Goal: Book appointment/travel/reservation

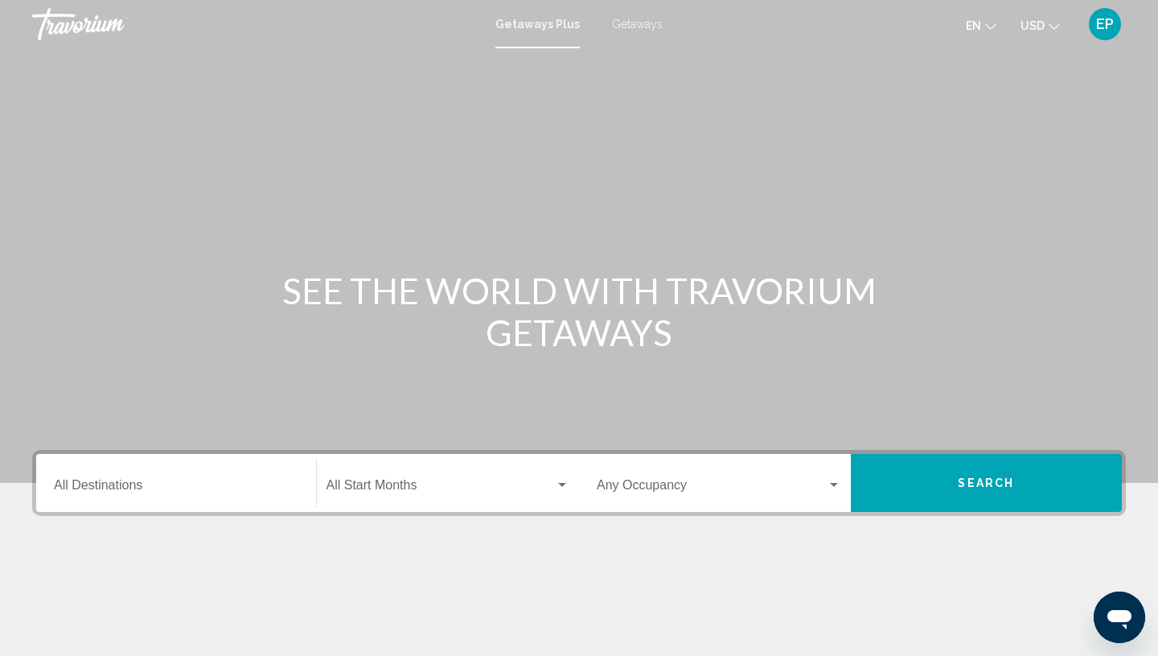
click at [646, 27] on span "Getaways" at bounding box center [637, 24] width 51 height 13
click at [69, 488] on input "Destination All Destinations" at bounding box center [176, 488] width 245 height 14
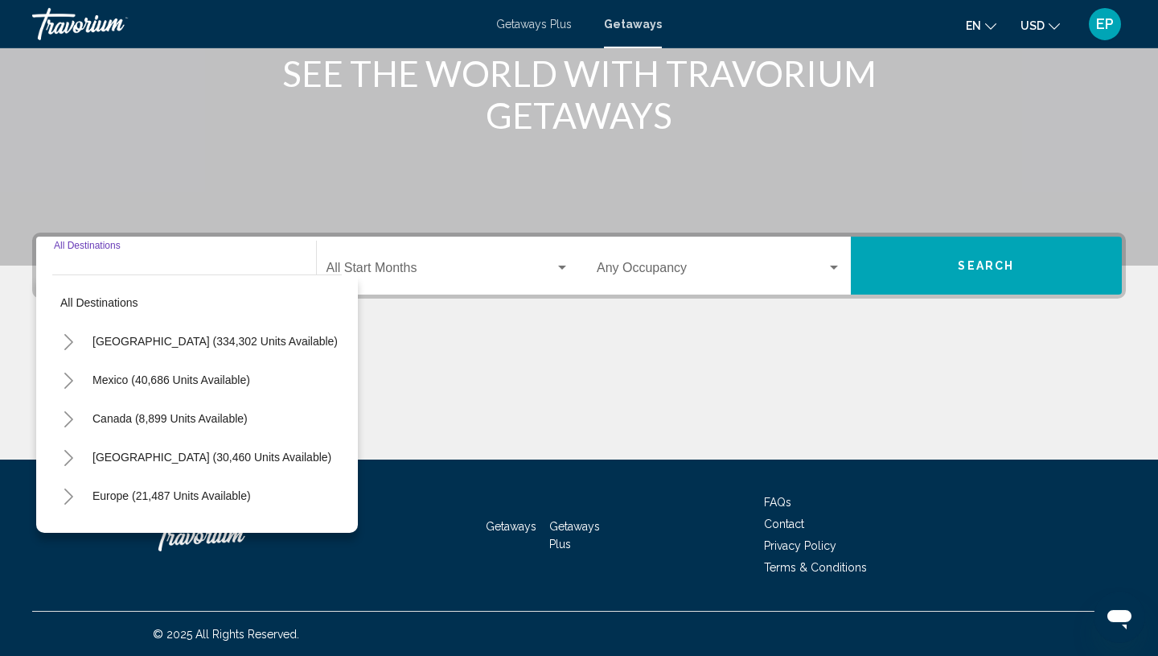
scroll to position [218, 0]
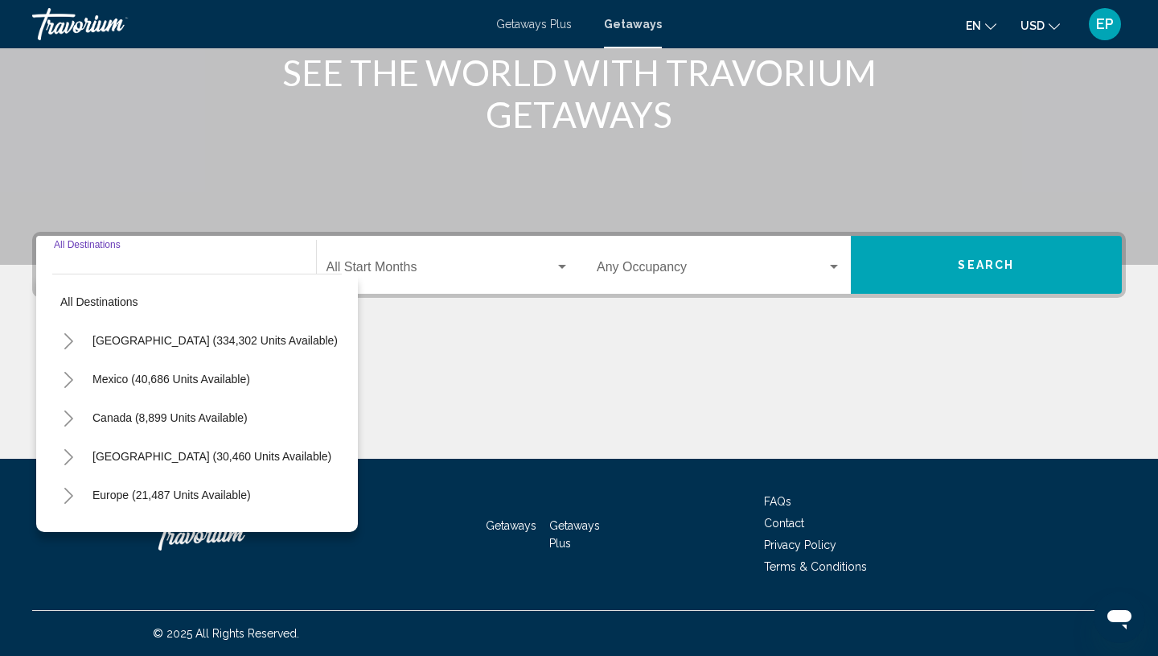
click at [68, 336] on icon "Toggle United States (334,302 units available)" at bounding box center [68, 341] width 9 height 16
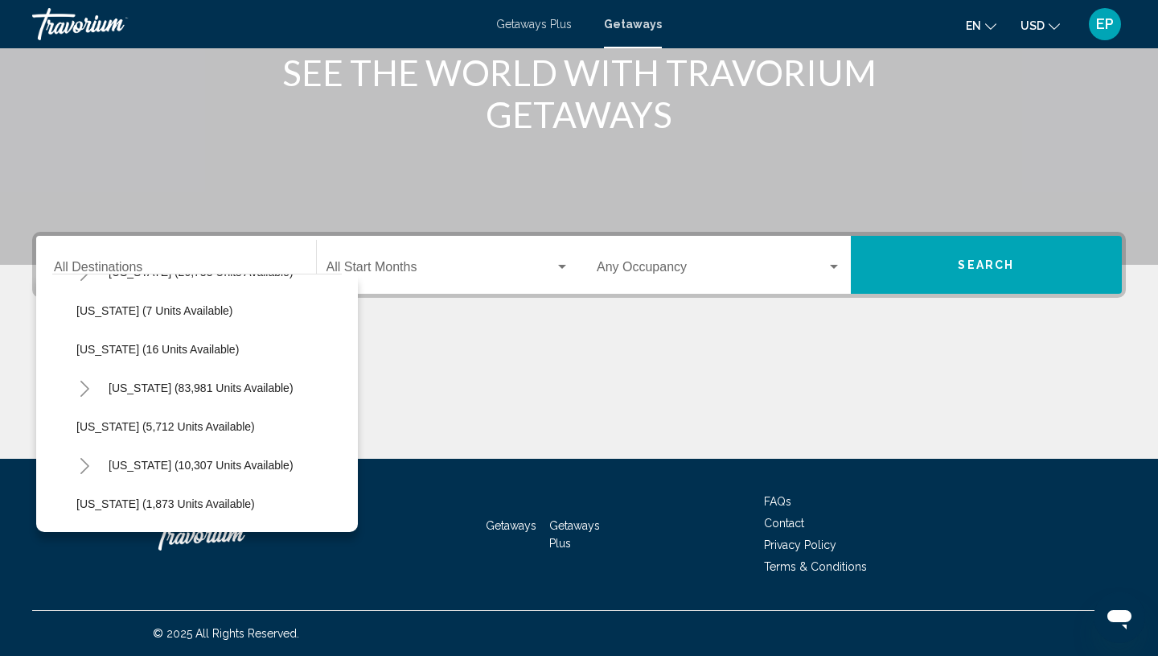
scroll to position [265, 0]
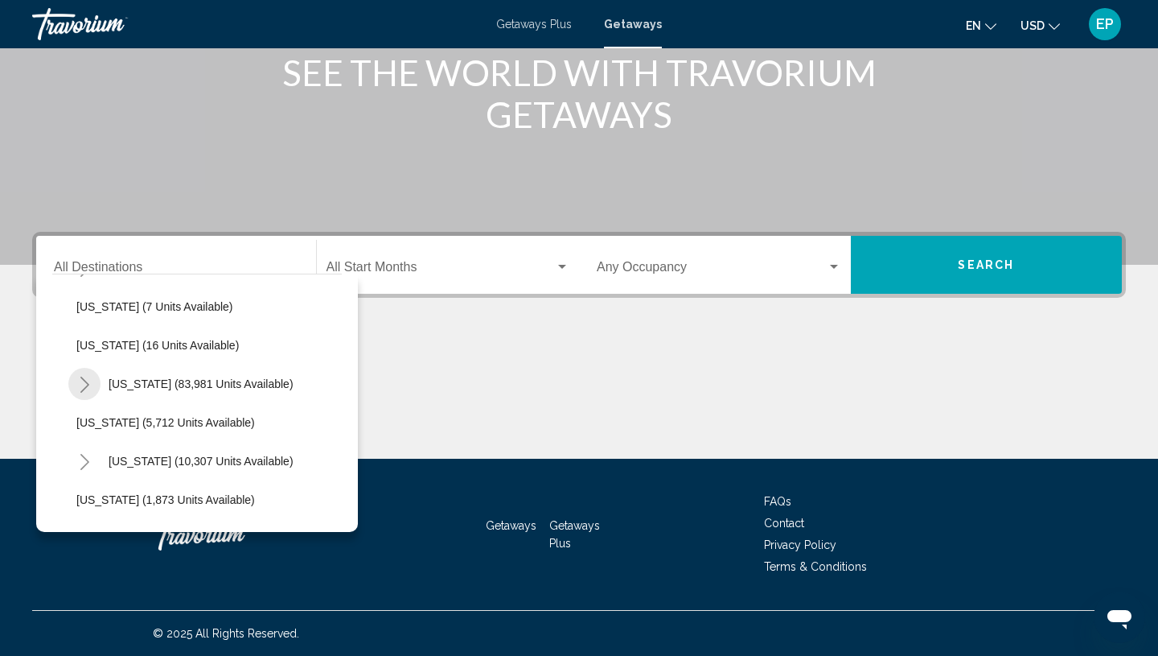
click at [88, 385] on icon "Toggle Florida (83,981 units available)" at bounding box center [84, 385] width 9 height 16
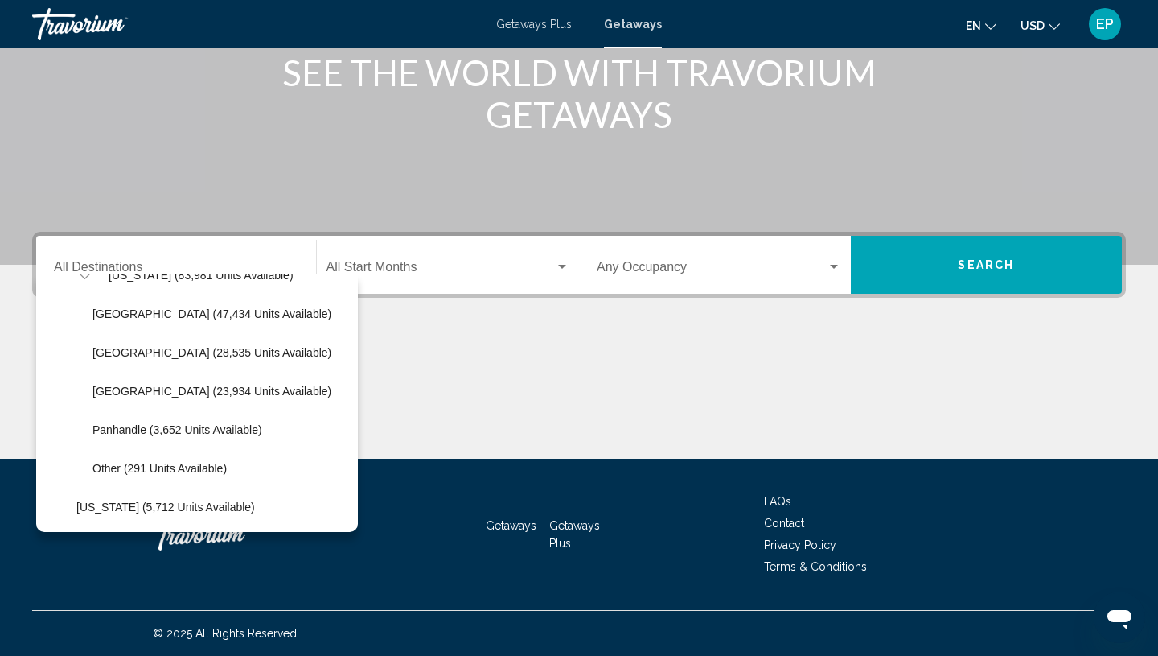
scroll to position [400, 1]
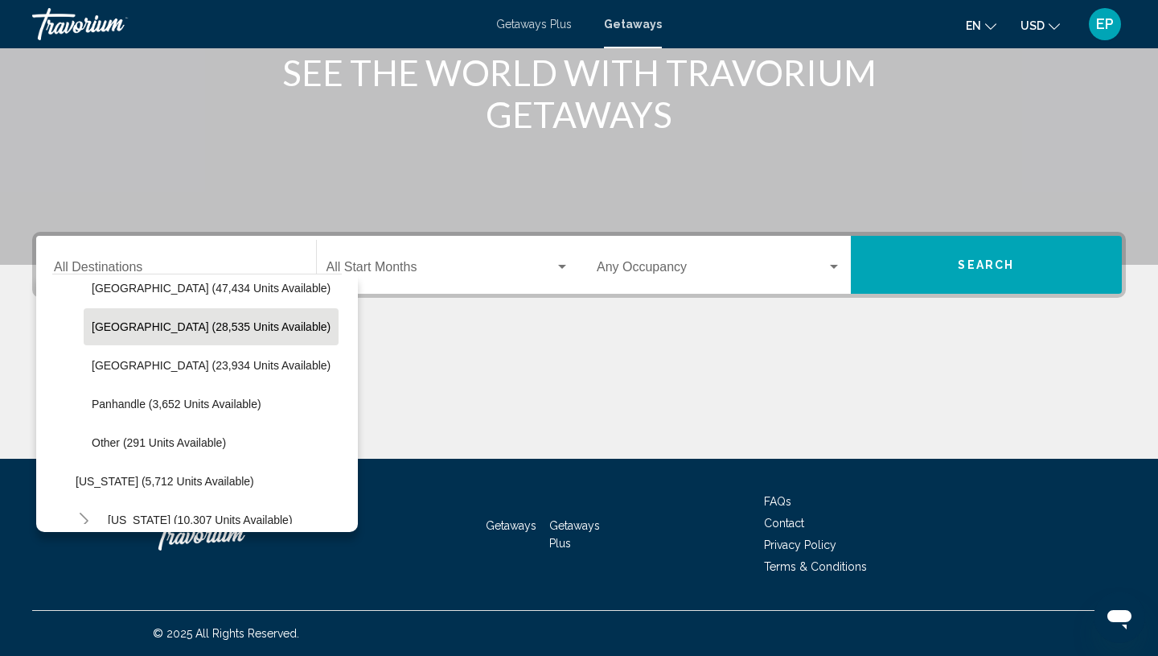
click at [101, 327] on span "[GEOGRAPHIC_DATA] (28,535 units available)" at bounding box center [211, 326] width 239 height 13
type input "**********"
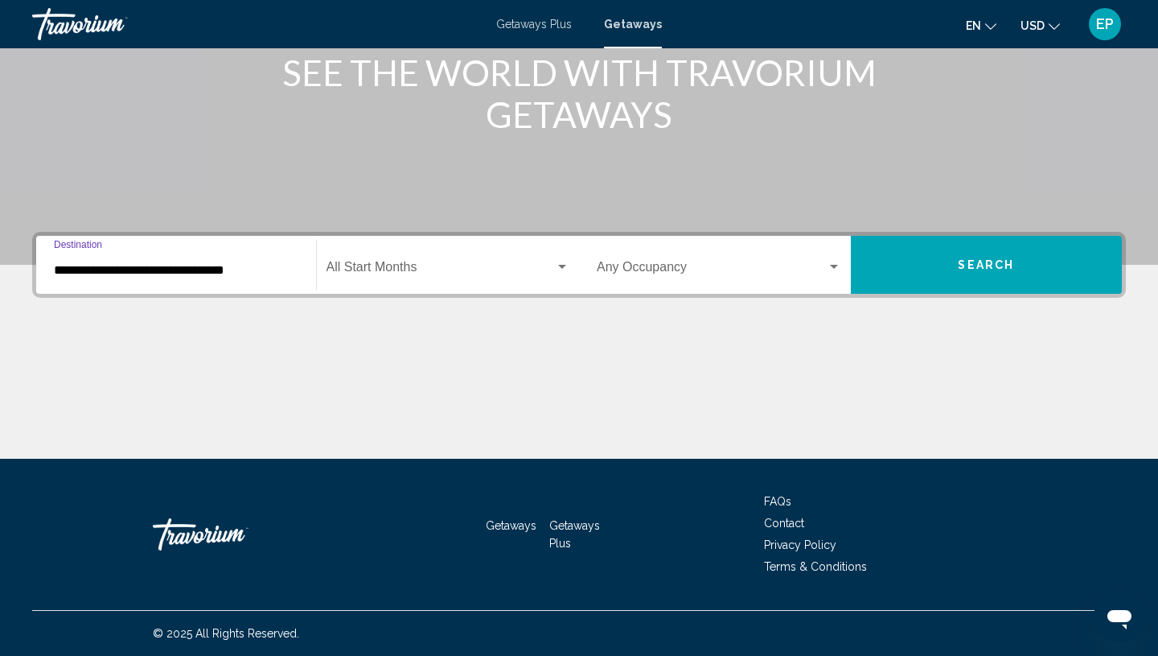
click at [404, 267] on span "Search widget" at bounding box center [441, 270] width 229 height 14
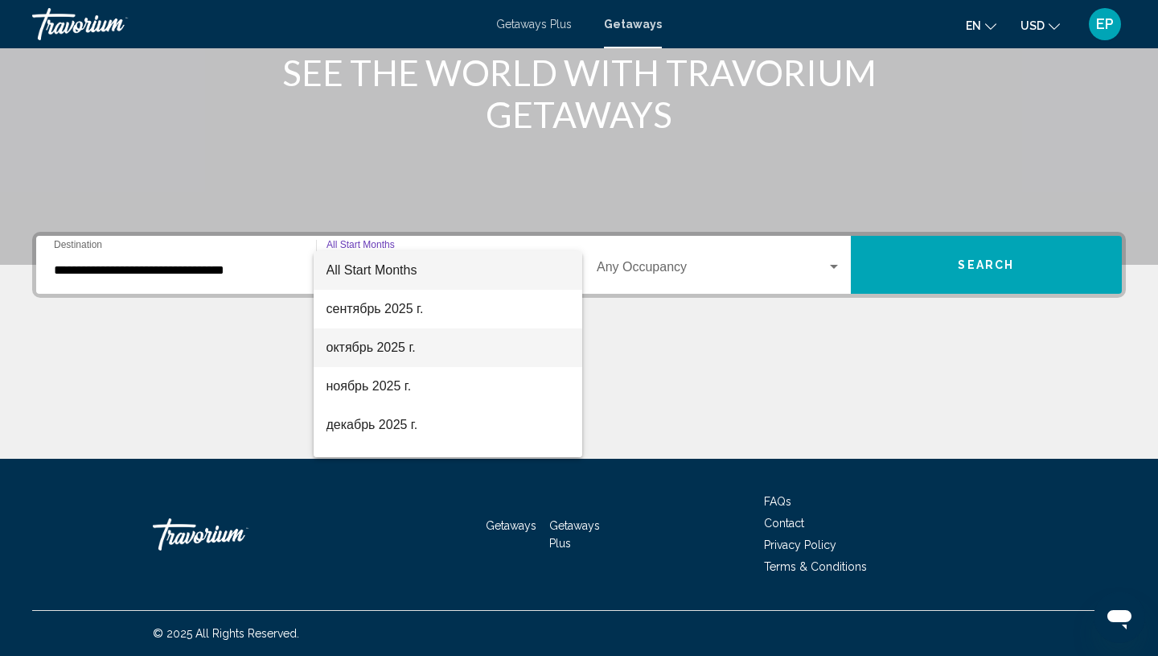
click at [397, 346] on span "октябрь 2025 г." at bounding box center [449, 347] width 244 height 39
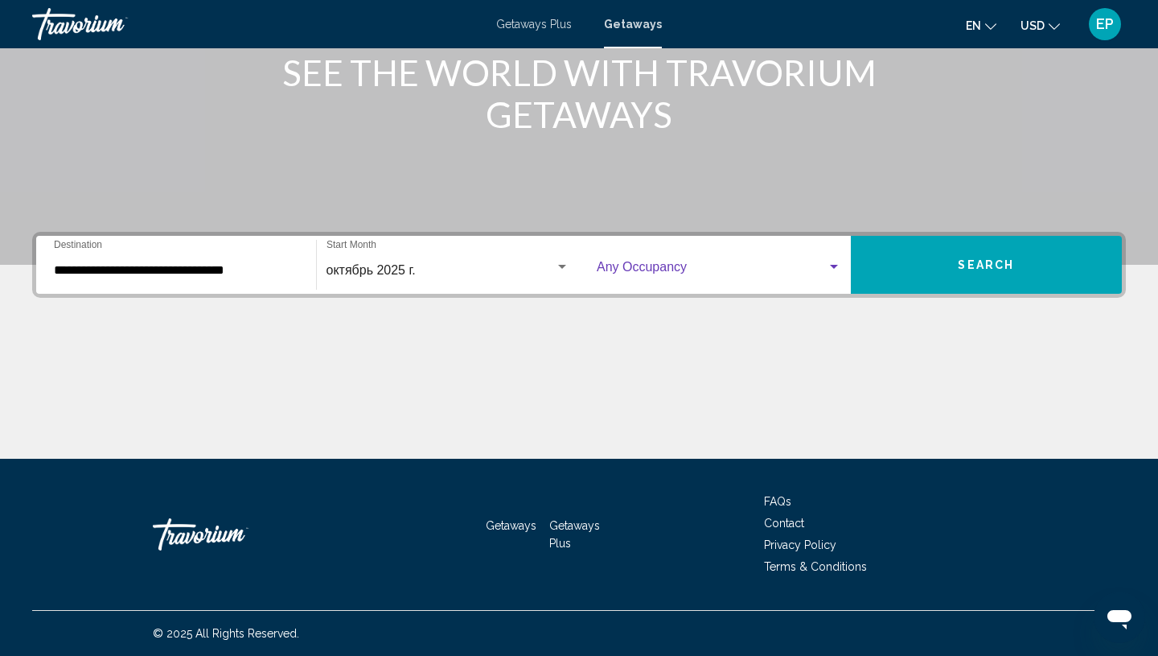
click at [840, 261] on div "Search widget" at bounding box center [834, 267] width 14 height 13
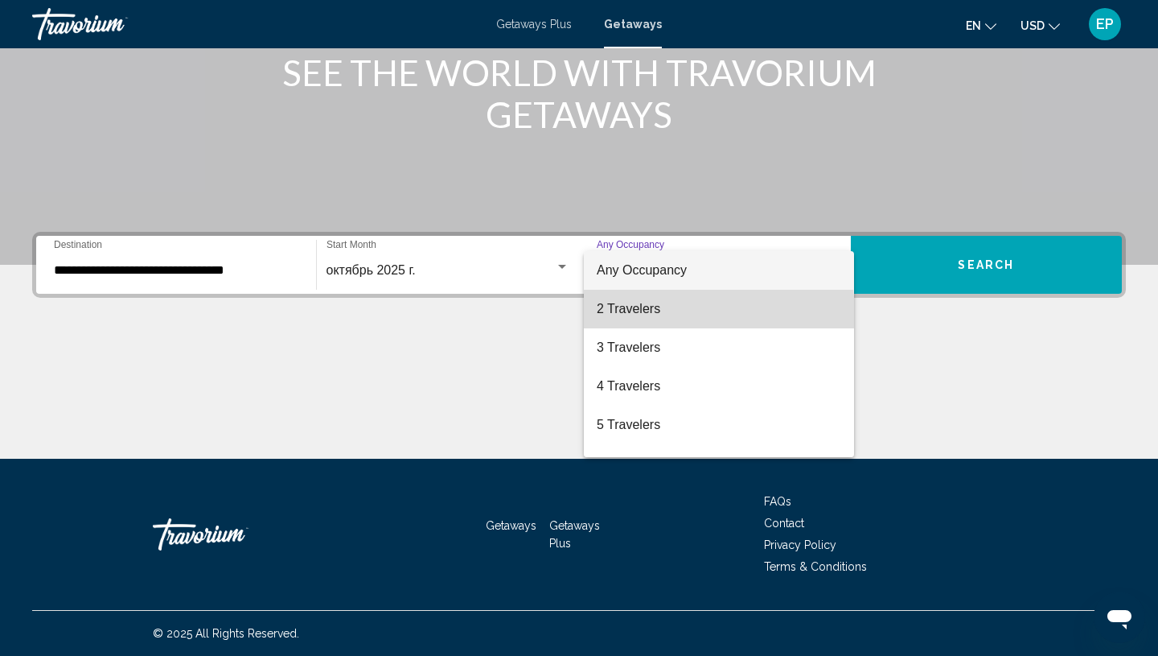
click at [615, 316] on span "2 Travelers" at bounding box center [719, 309] width 245 height 39
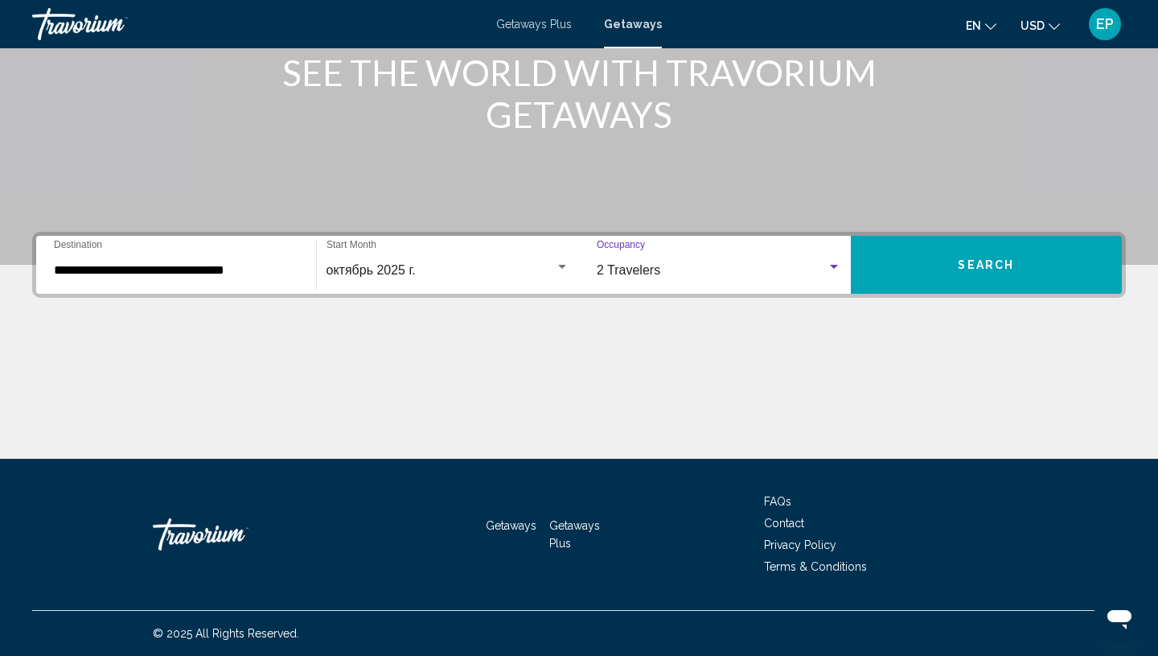
click at [1005, 272] on span "Search" at bounding box center [986, 265] width 56 height 13
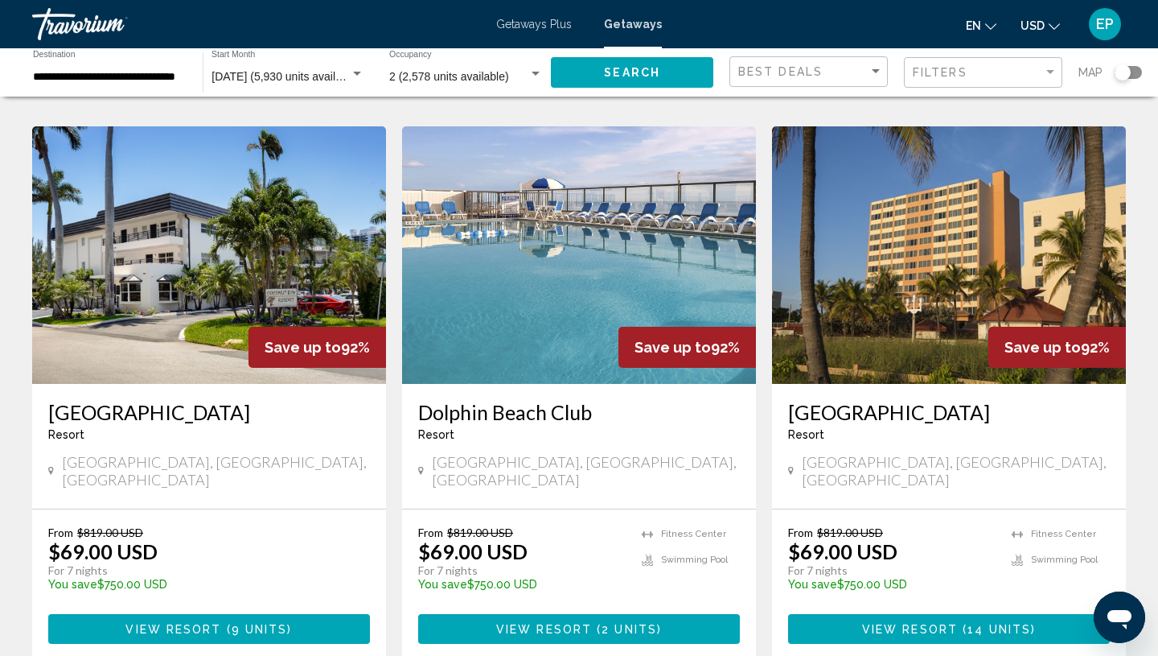
scroll to position [1788, 0]
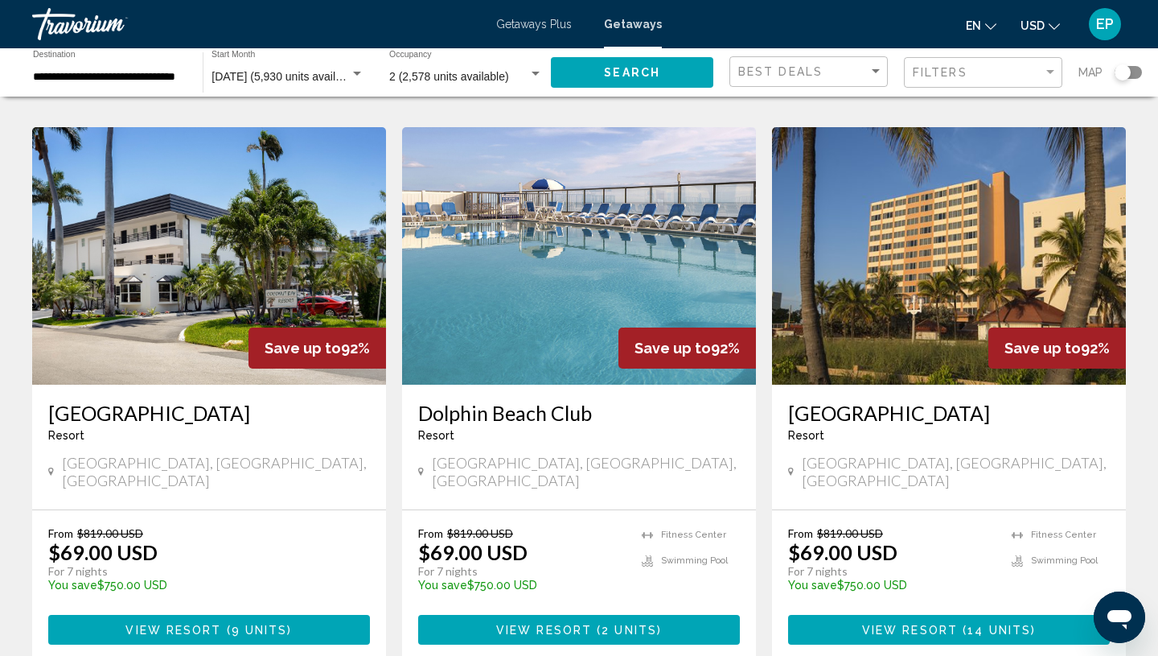
click at [219, 623] on span "View Resort" at bounding box center [174, 629] width 96 height 13
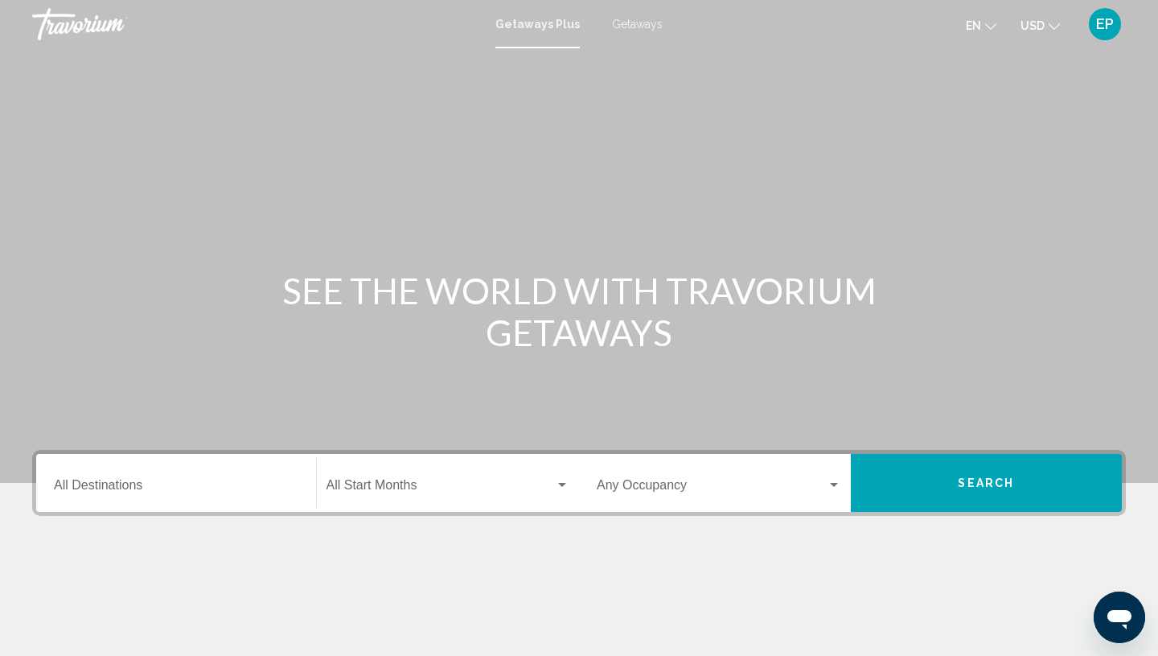
drag, startPoint x: 632, startPoint y: 29, endPoint x: 631, endPoint y: 18, distance: 11.3
click at [632, 27] on span "Getaways" at bounding box center [637, 24] width 51 height 13
click at [88, 489] on input "Destination All Destinations" at bounding box center [176, 488] width 245 height 14
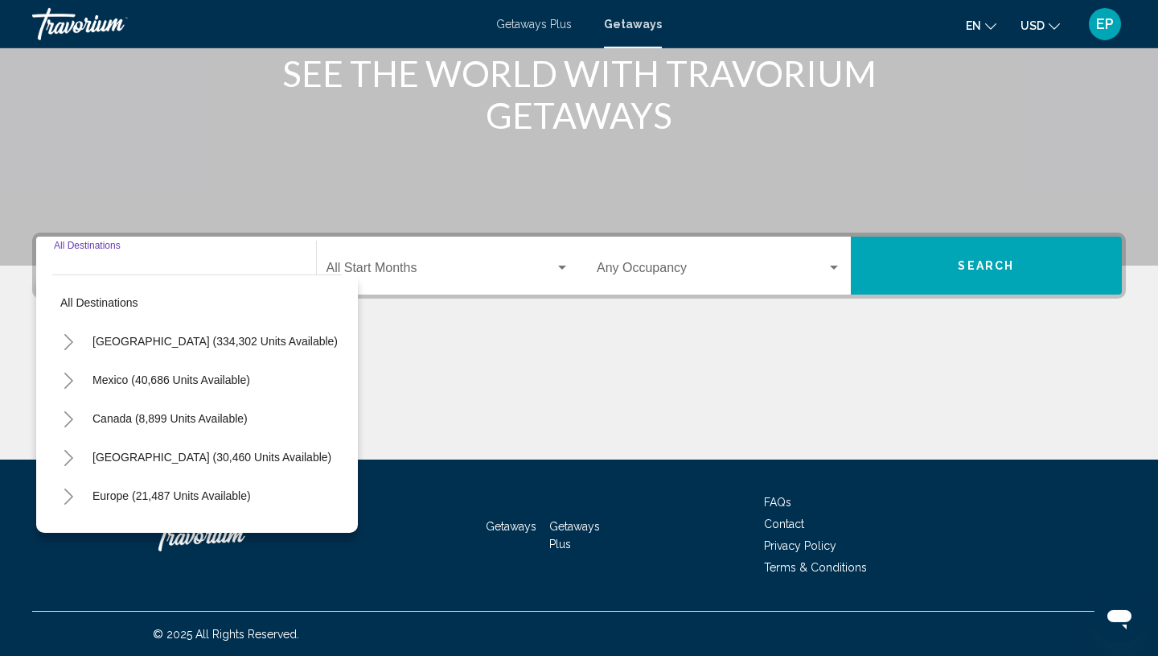
scroll to position [218, 0]
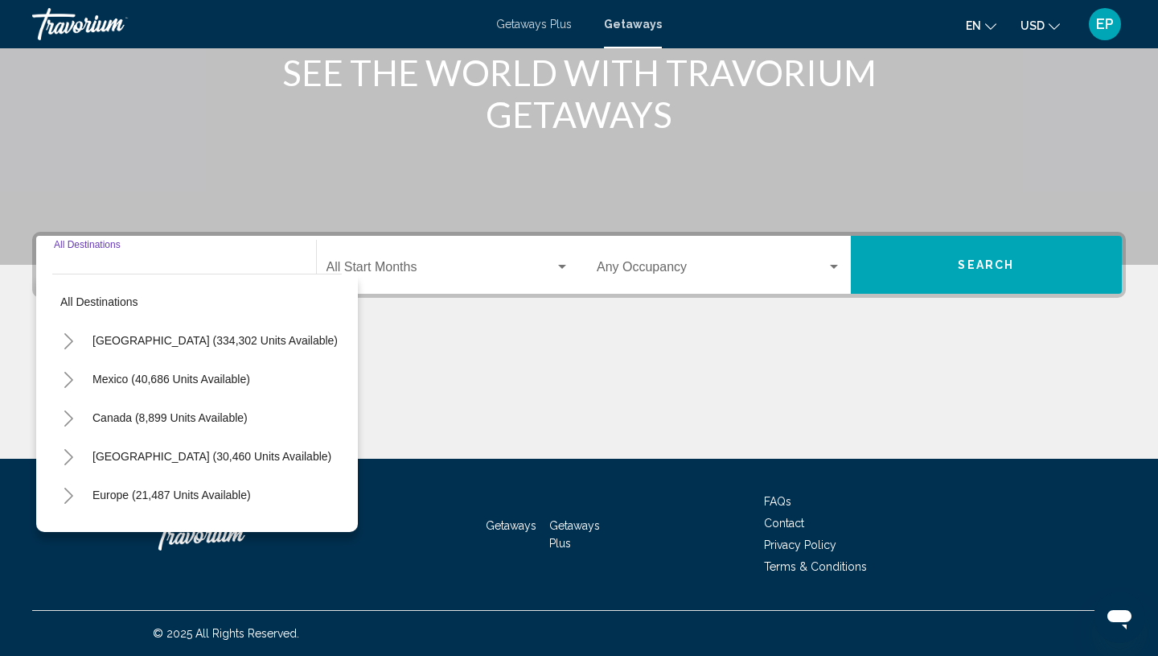
click at [72, 340] on icon "Toggle United States (334,302 units available)" at bounding box center [68, 341] width 9 height 16
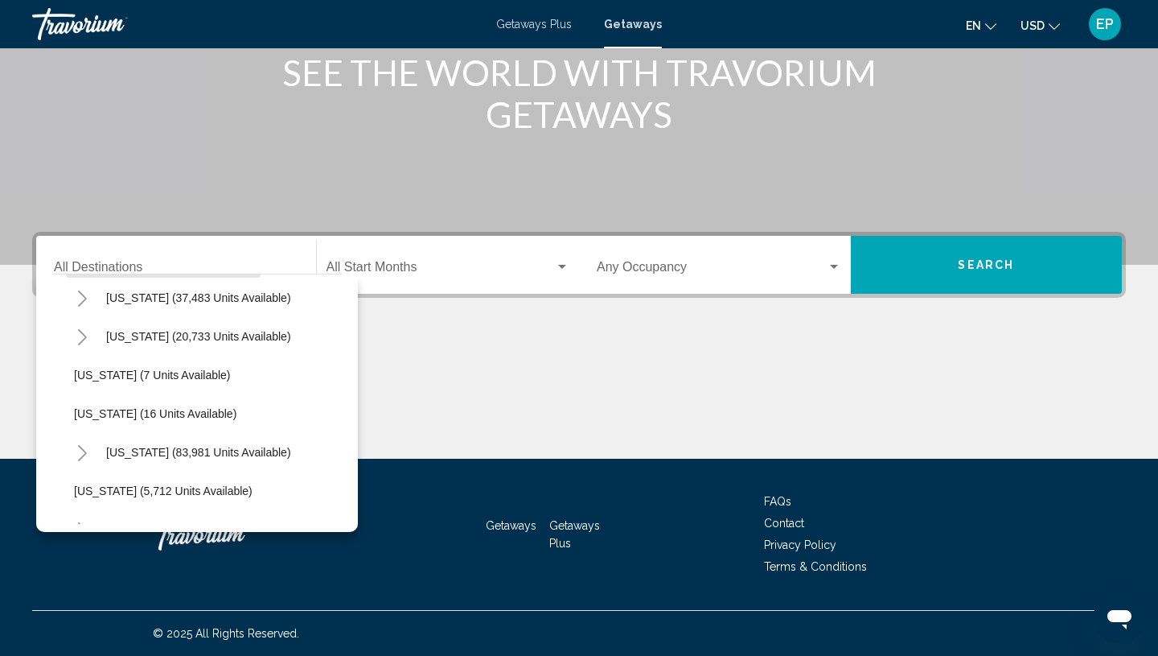
scroll to position [198, 5]
click at [79, 455] on icon "Toggle Florida (83,981 units available)" at bounding box center [80, 452] width 12 height 16
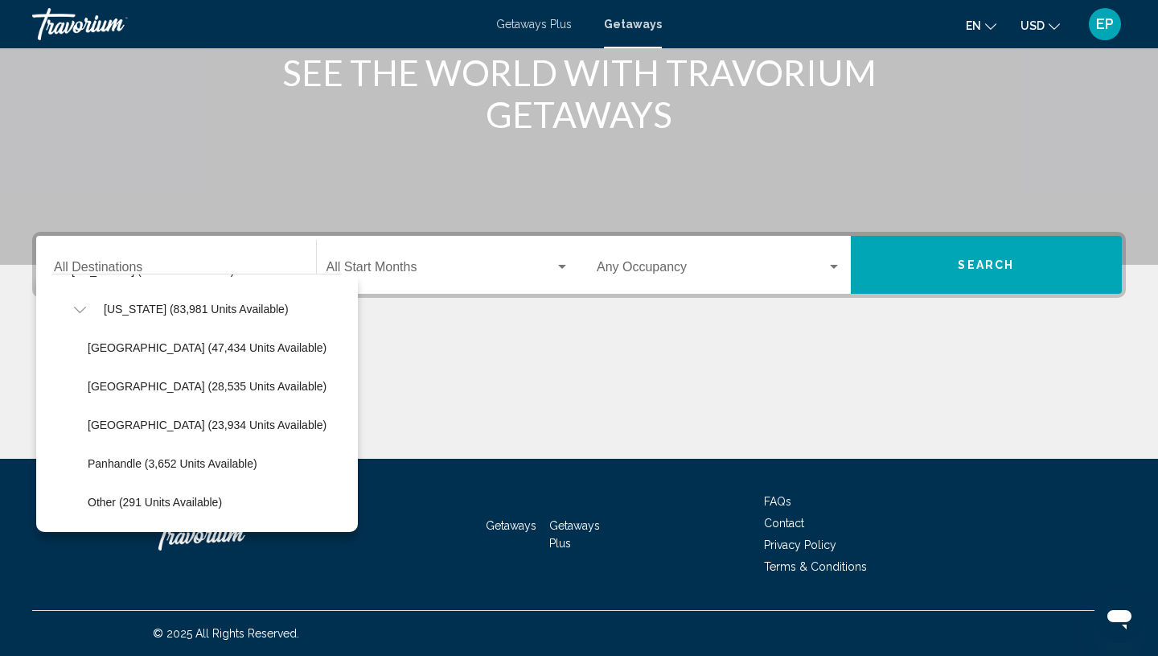
scroll to position [352, 5]
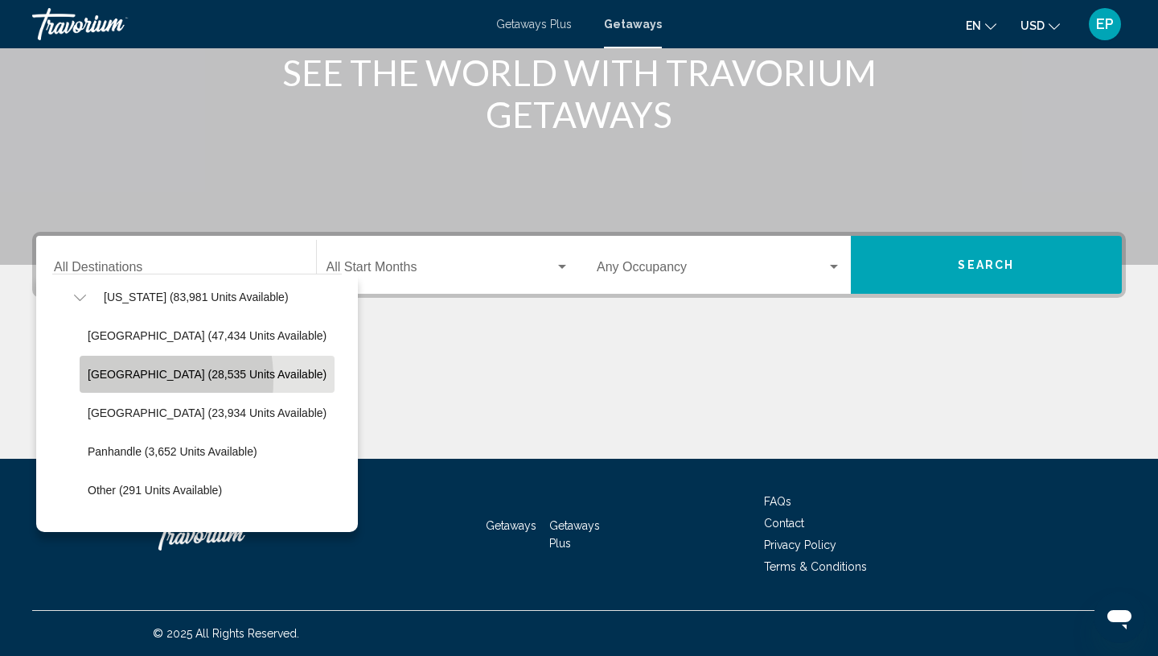
click at [101, 380] on span "[GEOGRAPHIC_DATA] (28,535 units available)" at bounding box center [207, 374] width 239 height 13
type input "**********"
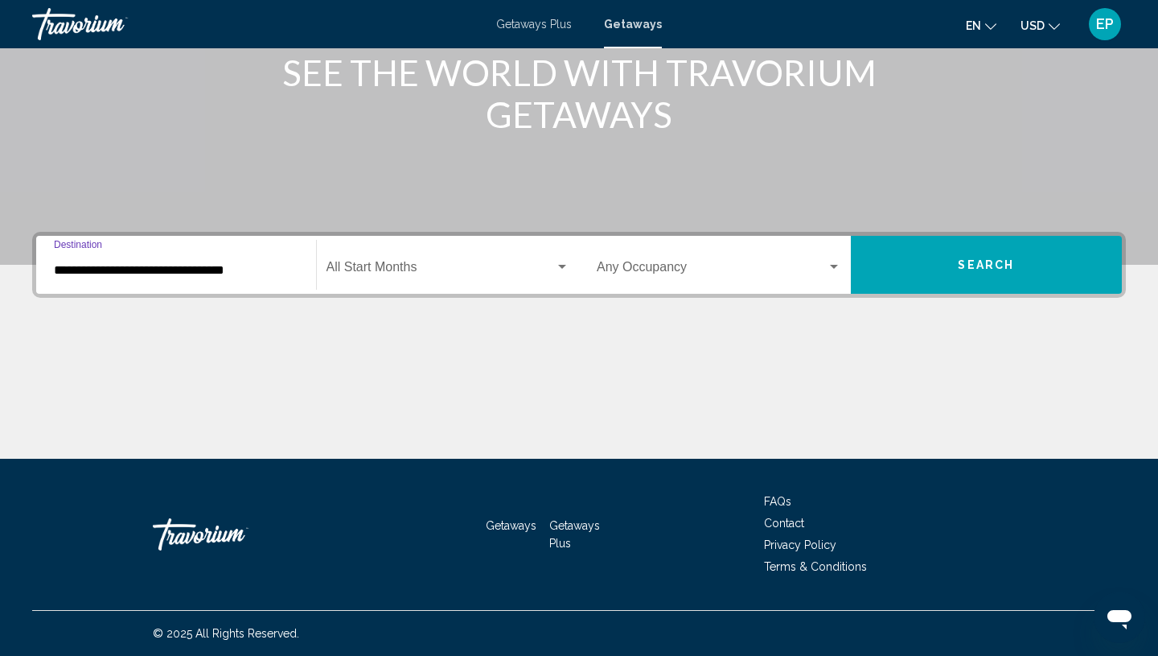
click at [389, 270] on span "Search widget" at bounding box center [441, 270] width 229 height 14
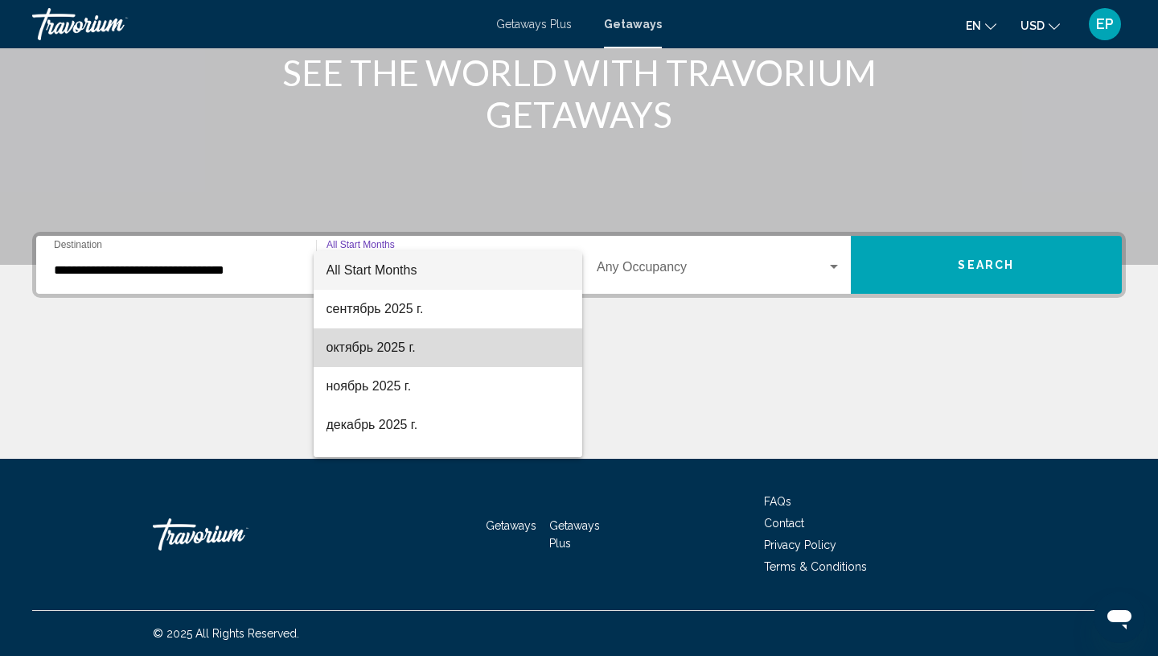
click at [382, 354] on span "октябрь 2025 г." at bounding box center [449, 347] width 244 height 39
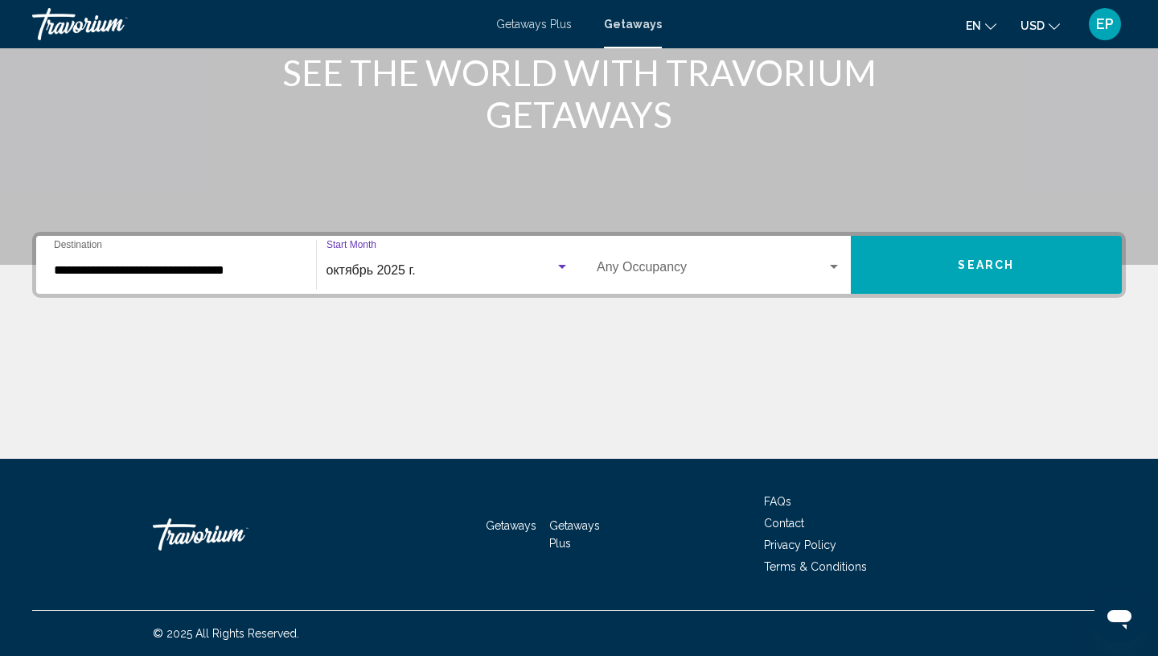
click at [833, 270] on div "Search widget" at bounding box center [834, 267] width 14 height 13
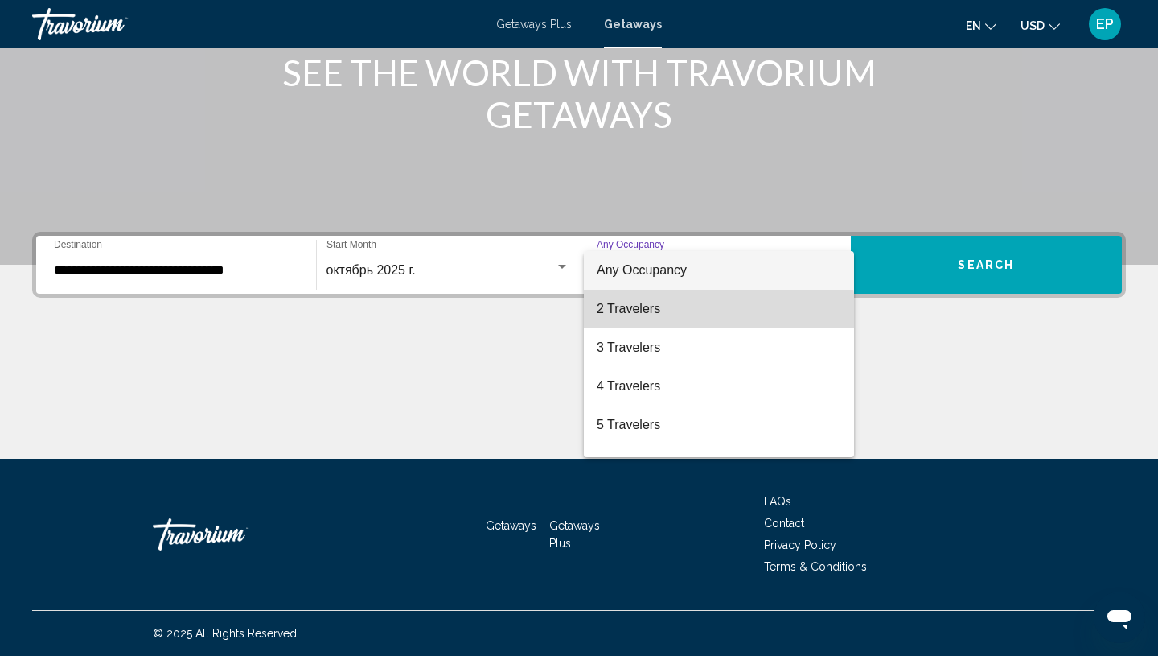
click at [676, 311] on span "2 Travelers" at bounding box center [719, 309] width 245 height 39
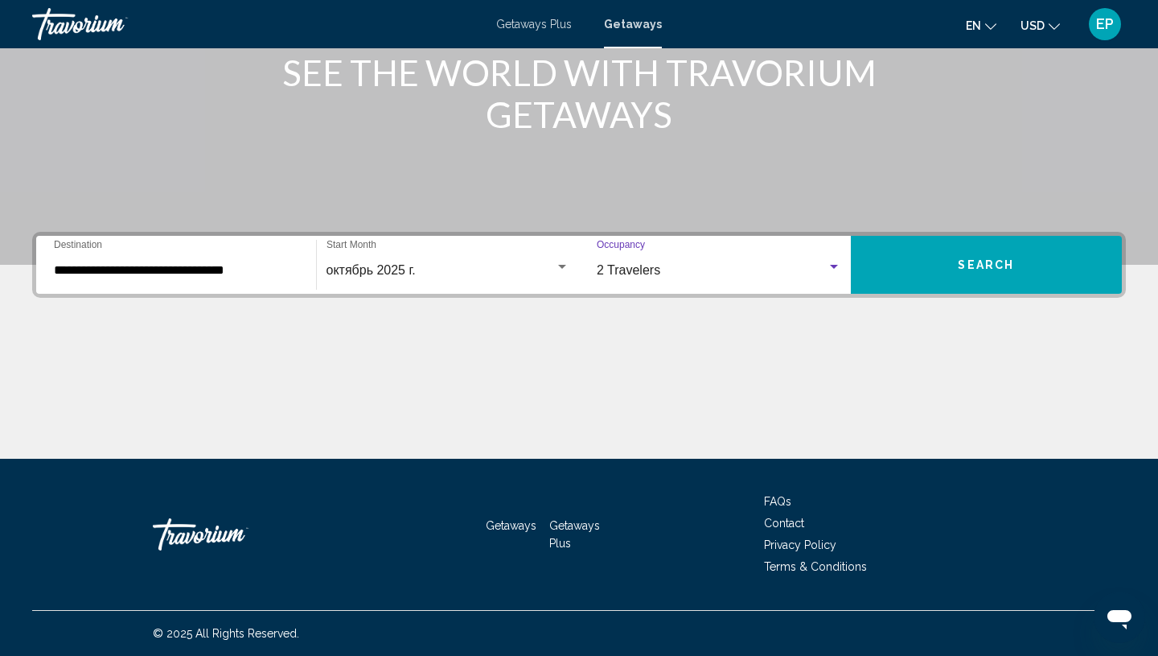
click at [1035, 253] on button "Search" at bounding box center [987, 265] width 272 height 58
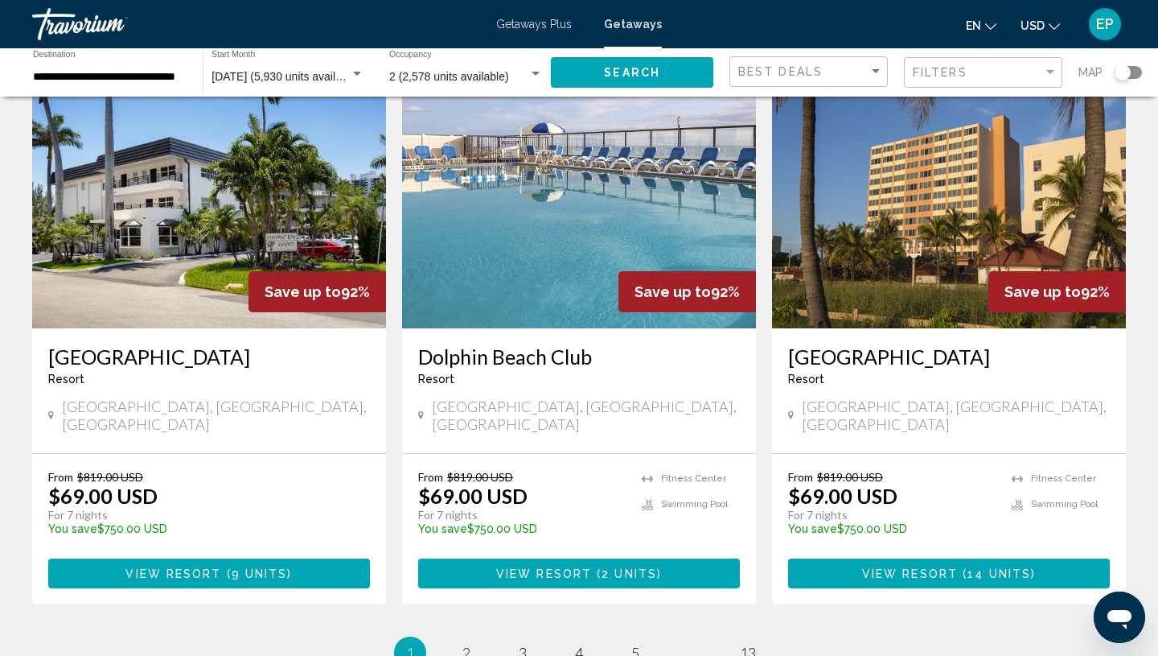
scroll to position [1847, 0]
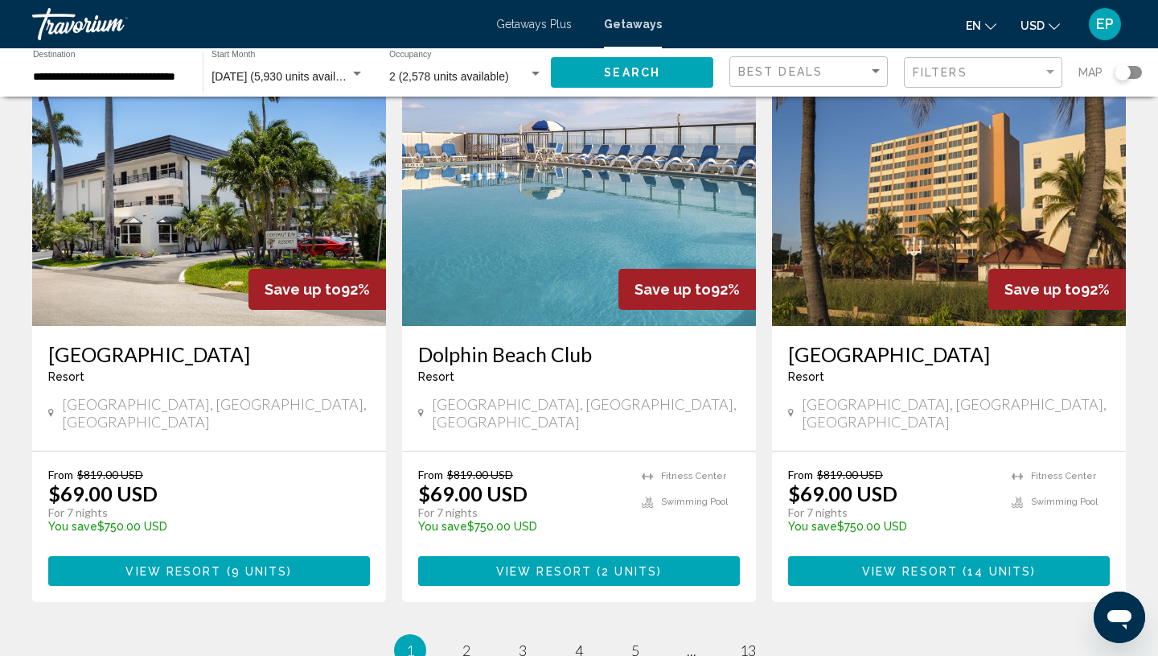
click at [309, 556] on button "View Resort ( 9 units )" at bounding box center [209, 571] width 322 height 30
click at [212, 565] on span "View Resort" at bounding box center [174, 571] width 96 height 13
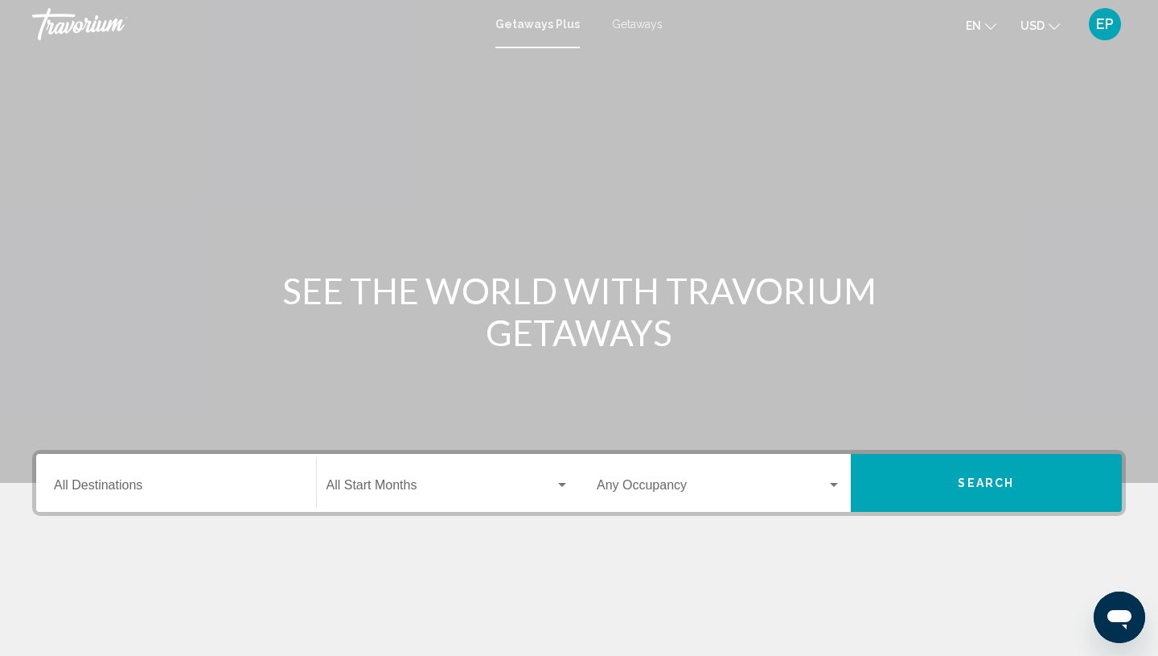
click at [644, 25] on span "Getaways" at bounding box center [637, 24] width 51 height 13
click at [71, 488] on input "Destination All Destinations" at bounding box center [176, 488] width 245 height 14
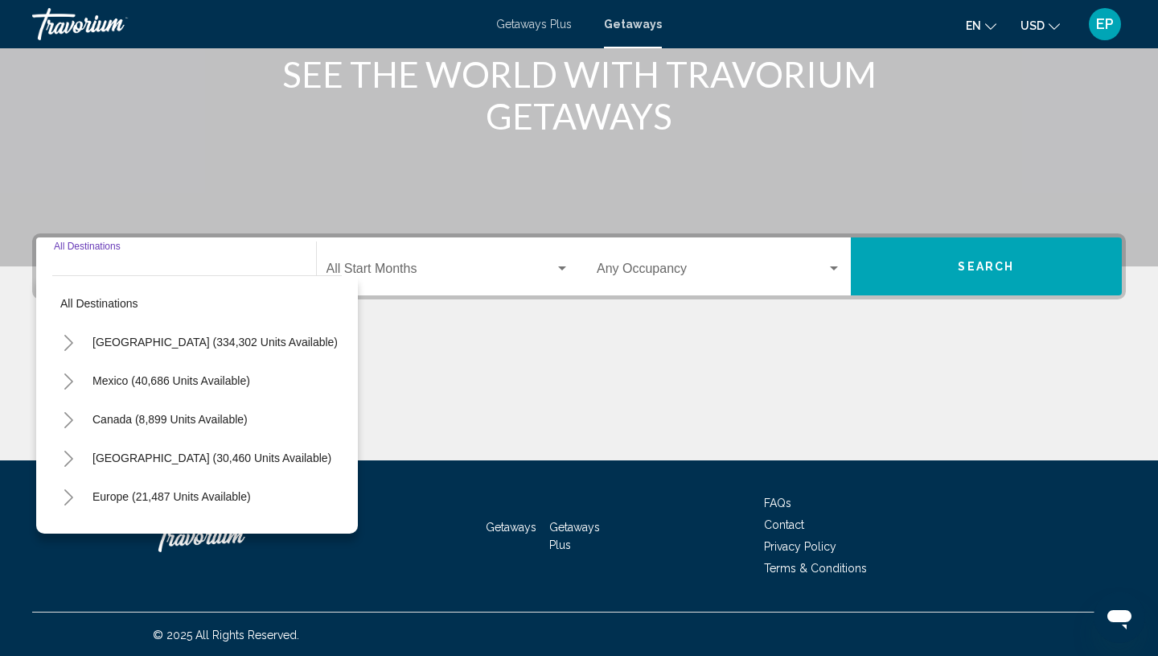
scroll to position [218, 0]
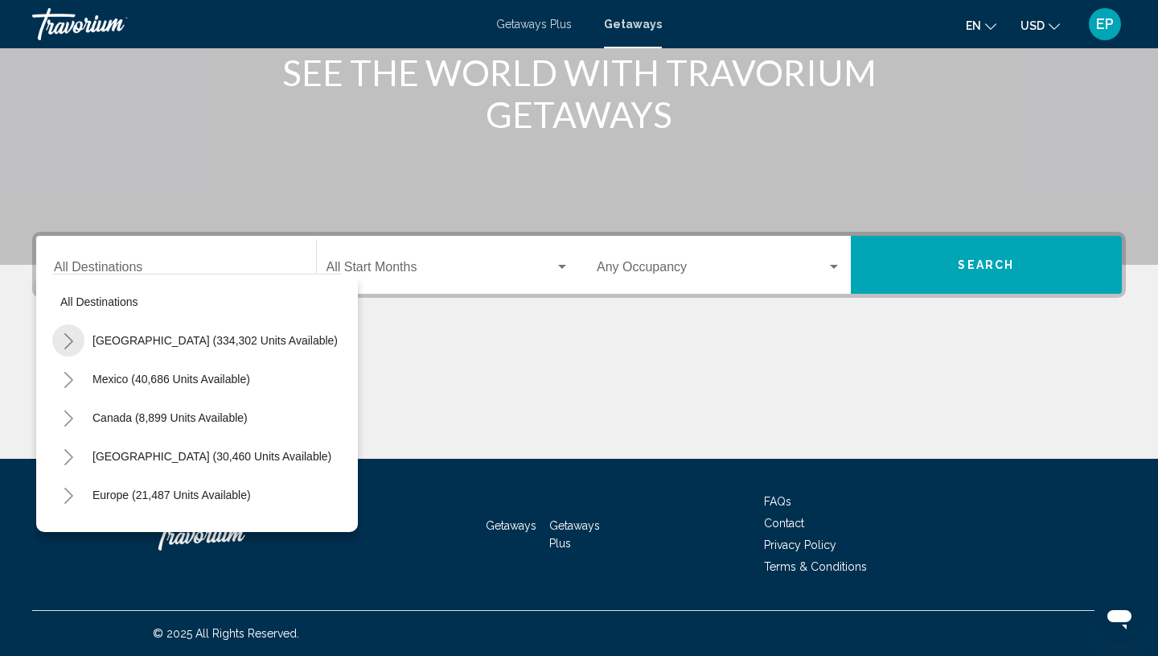
click at [70, 341] on icon "Toggle United States (334,302 units available)" at bounding box center [69, 341] width 12 height 16
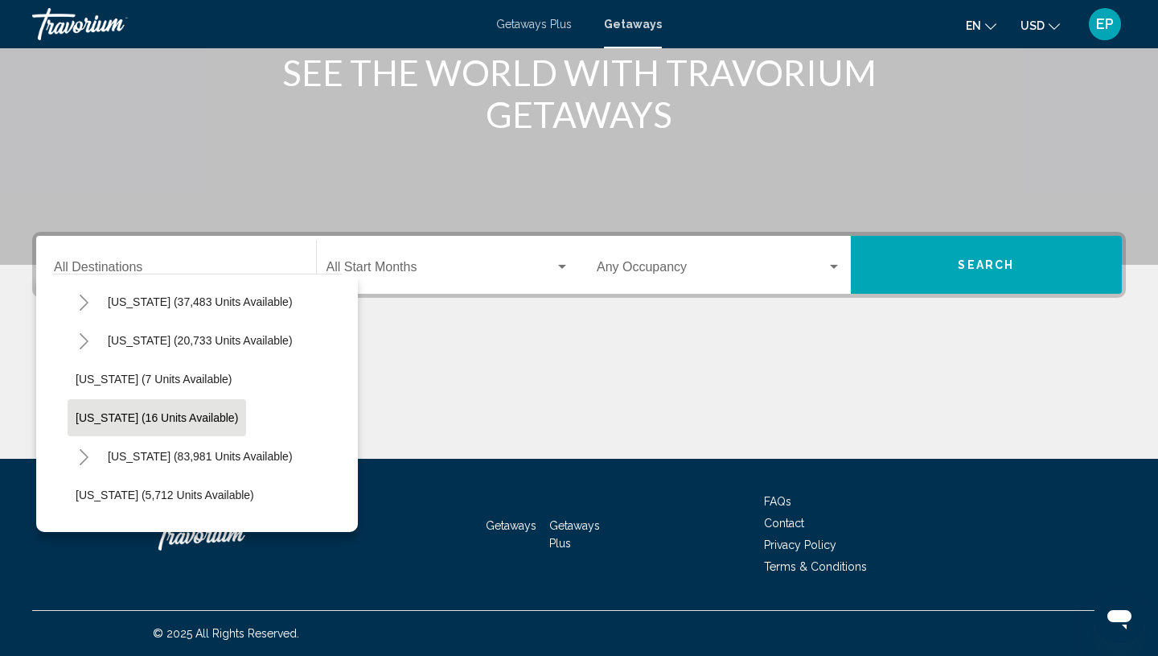
scroll to position [200, 2]
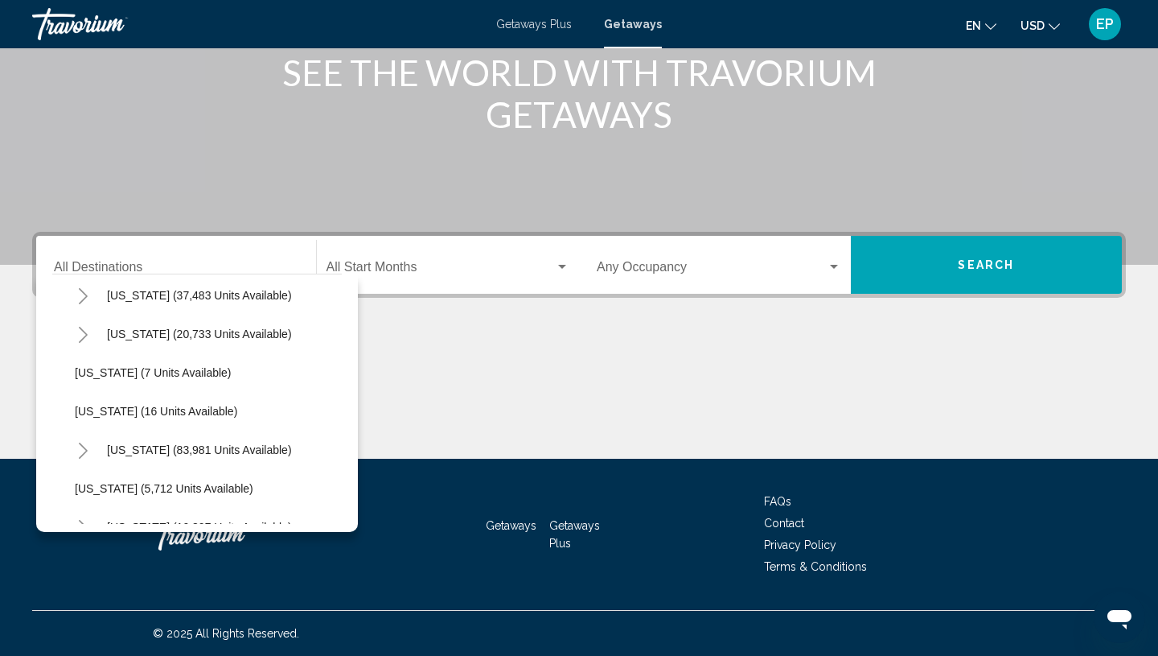
click at [84, 447] on icon "Toggle Florida (83,981 units available)" at bounding box center [83, 450] width 9 height 16
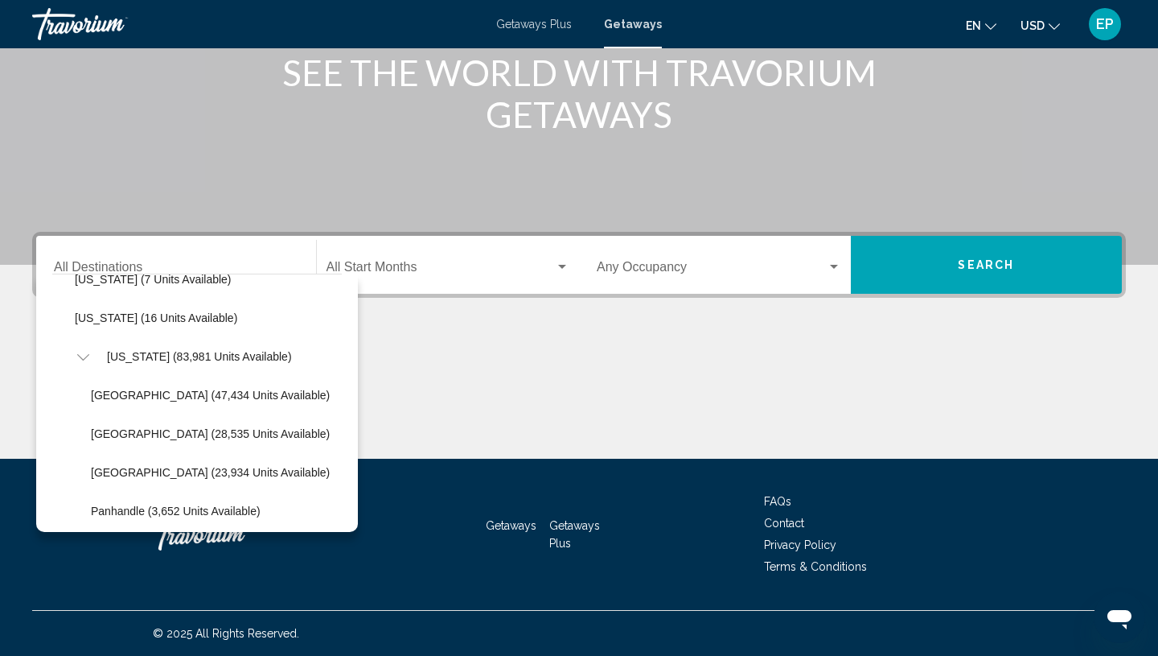
scroll to position [296, 2]
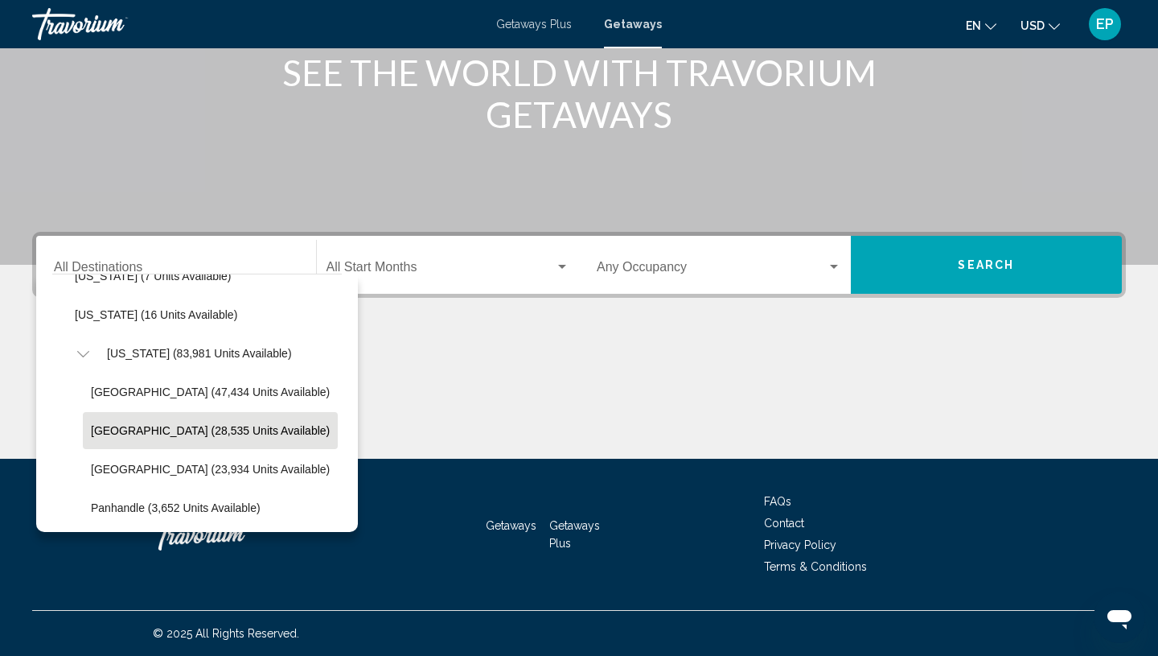
click at [94, 430] on span "[GEOGRAPHIC_DATA] (28,535 units available)" at bounding box center [210, 430] width 239 height 13
type input "**********"
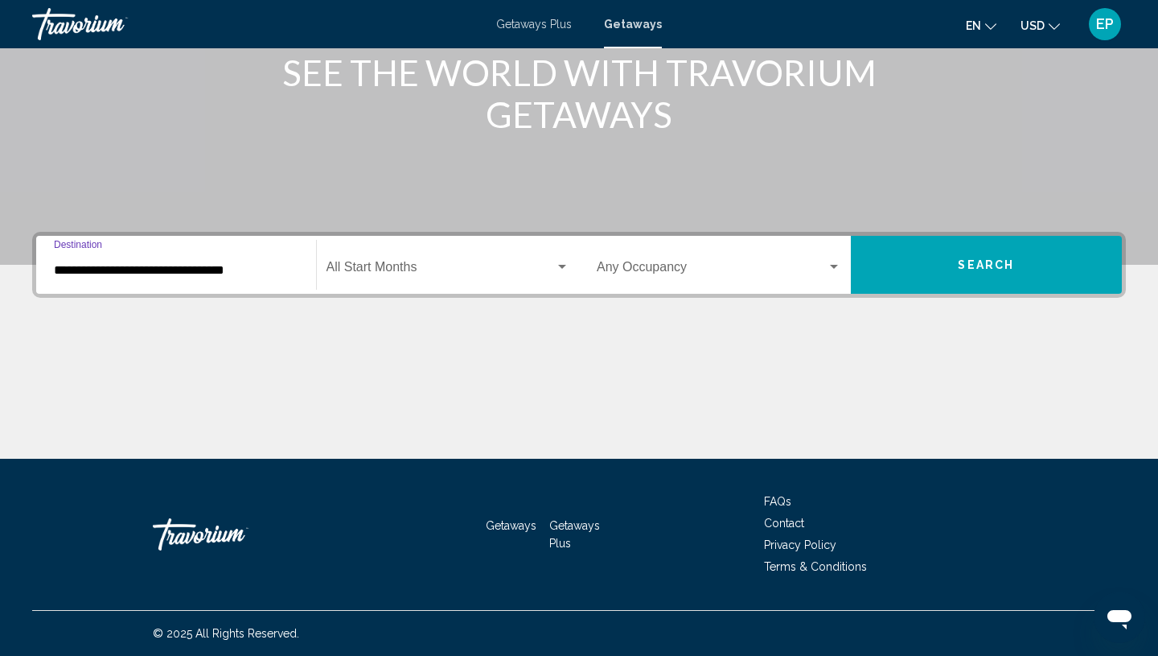
click at [388, 264] on span "Search widget" at bounding box center [441, 270] width 229 height 14
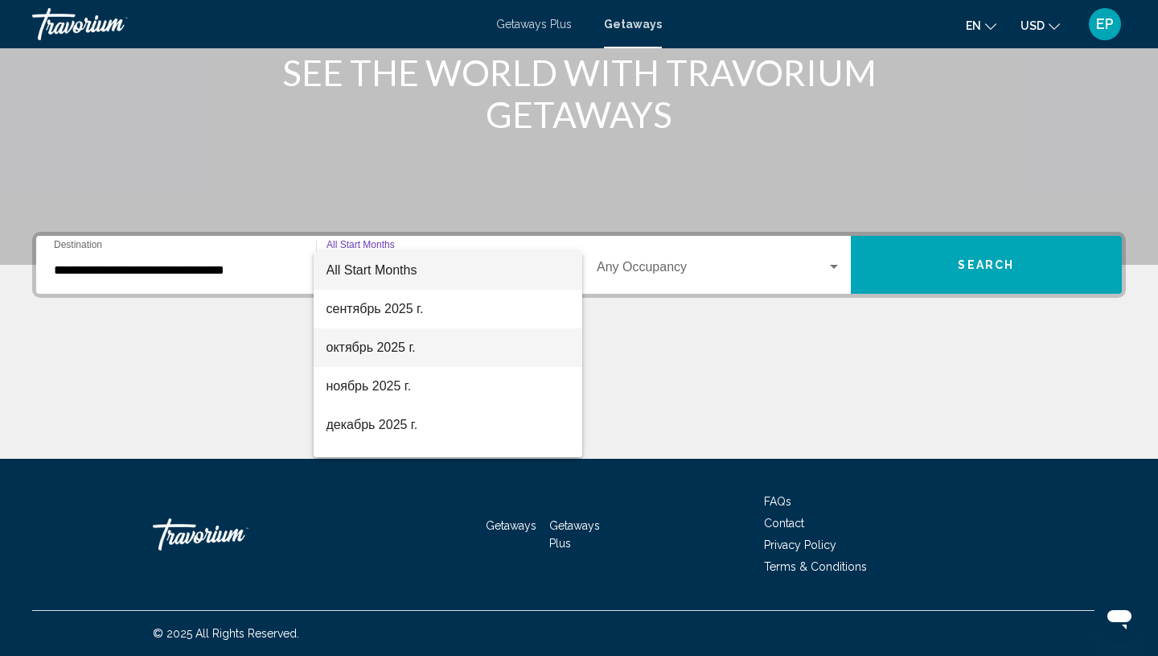
click at [368, 347] on span "октябрь 2025 г." at bounding box center [449, 347] width 244 height 39
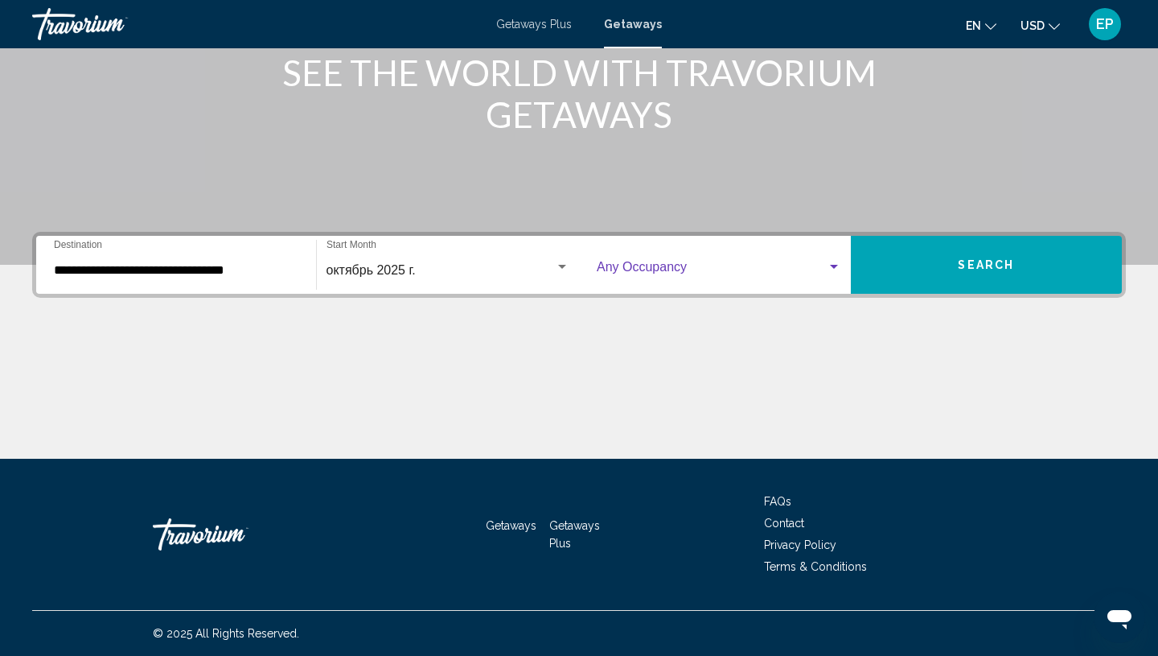
click at [663, 271] on span "Search widget" at bounding box center [712, 270] width 230 height 14
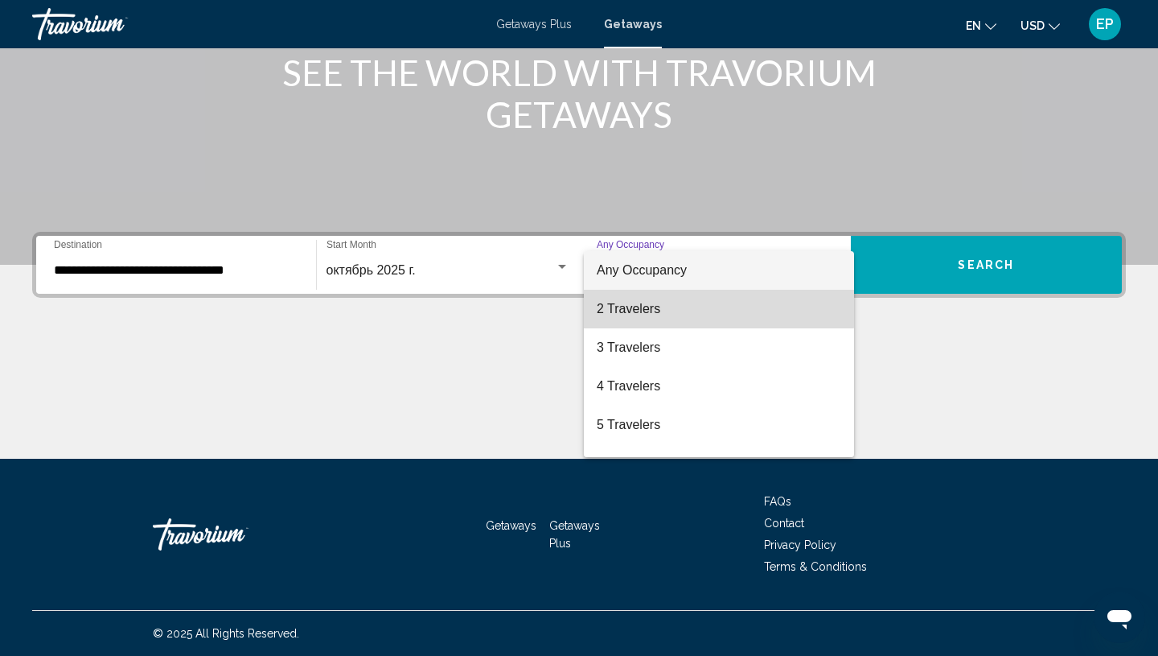
click at [640, 308] on span "2 Travelers" at bounding box center [719, 309] width 245 height 39
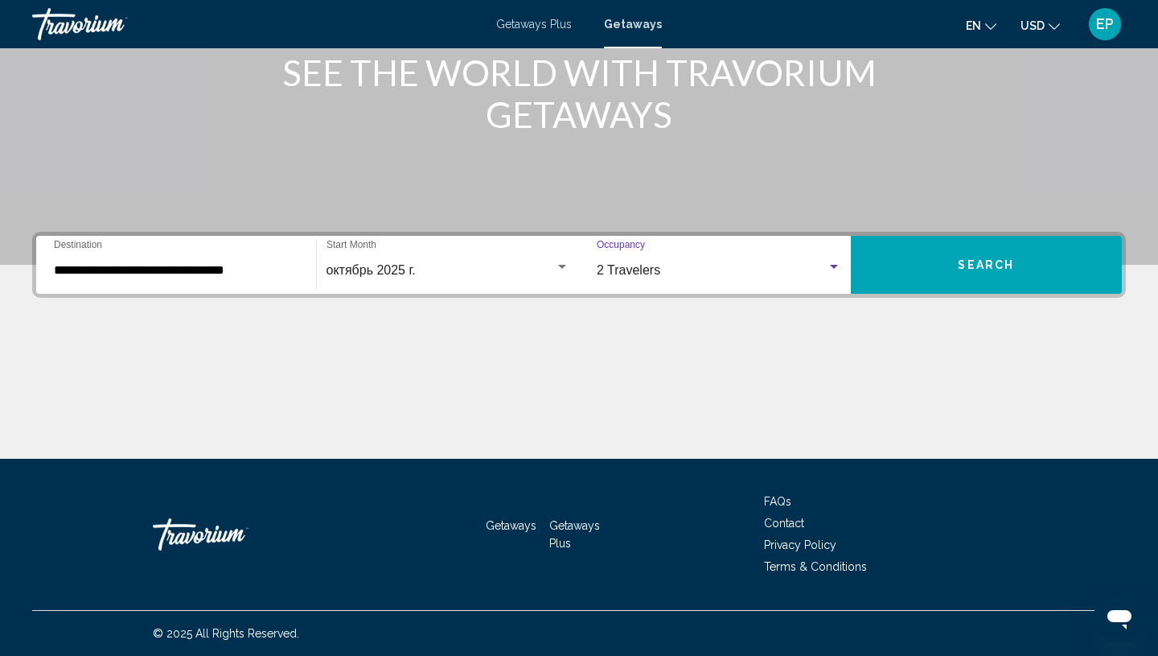
click at [938, 259] on button "Search" at bounding box center [987, 265] width 272 height 58
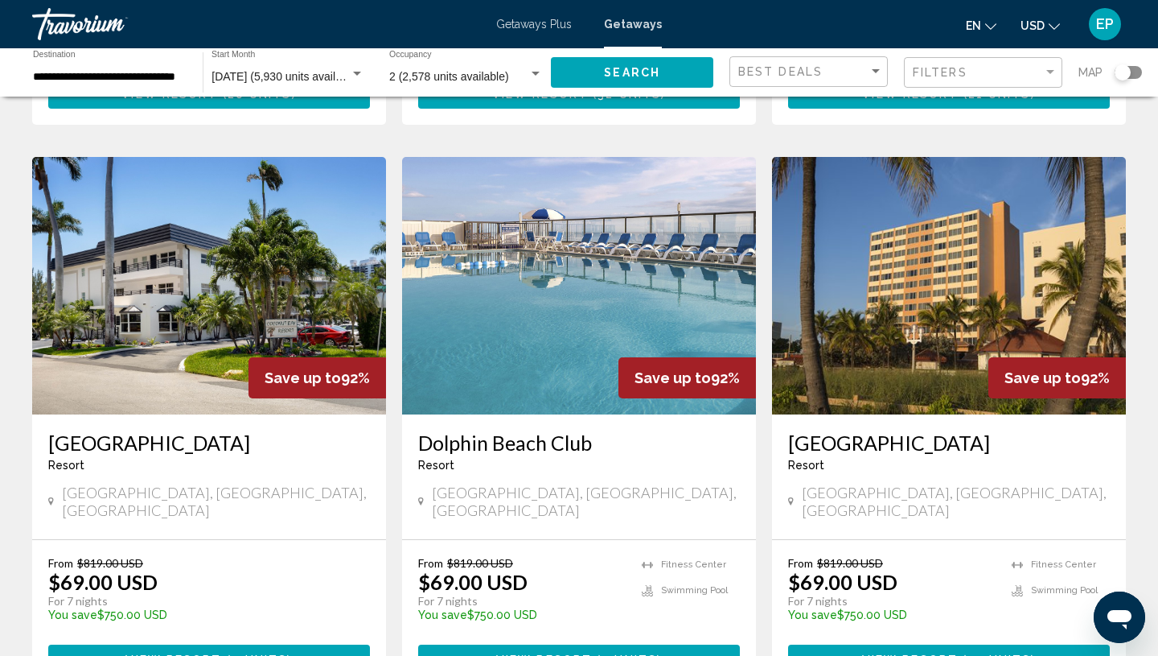
scroll to position [1760, 0]
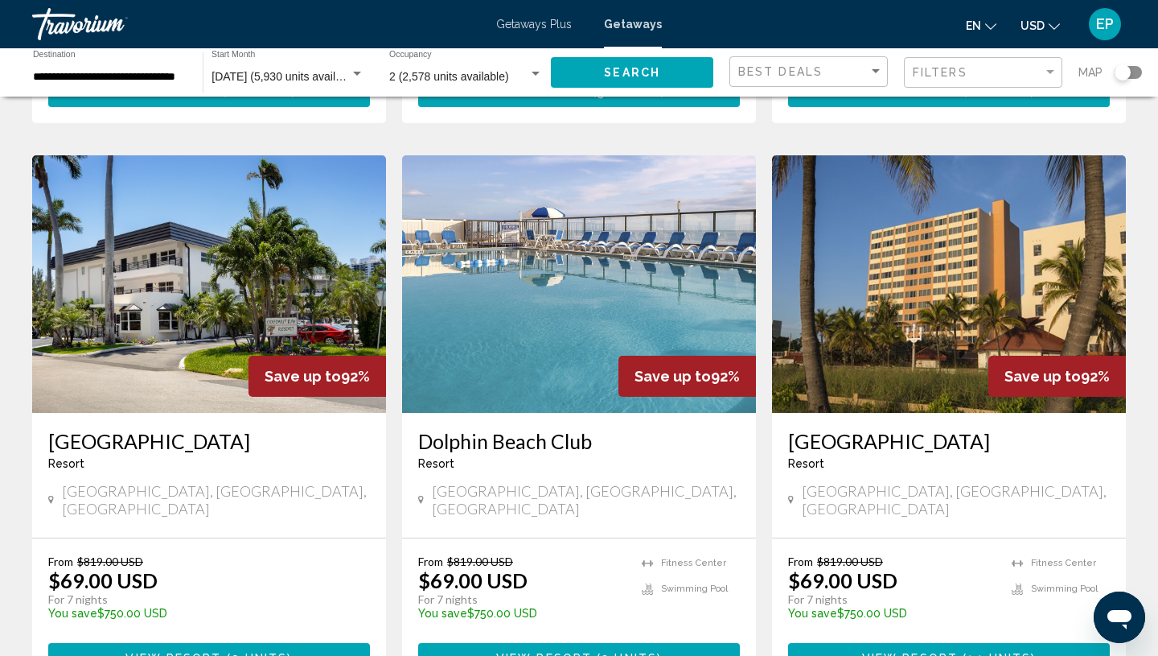
click at [907, 652] on span "View Resort" at bounding box center [910, 658] width 96 height 13
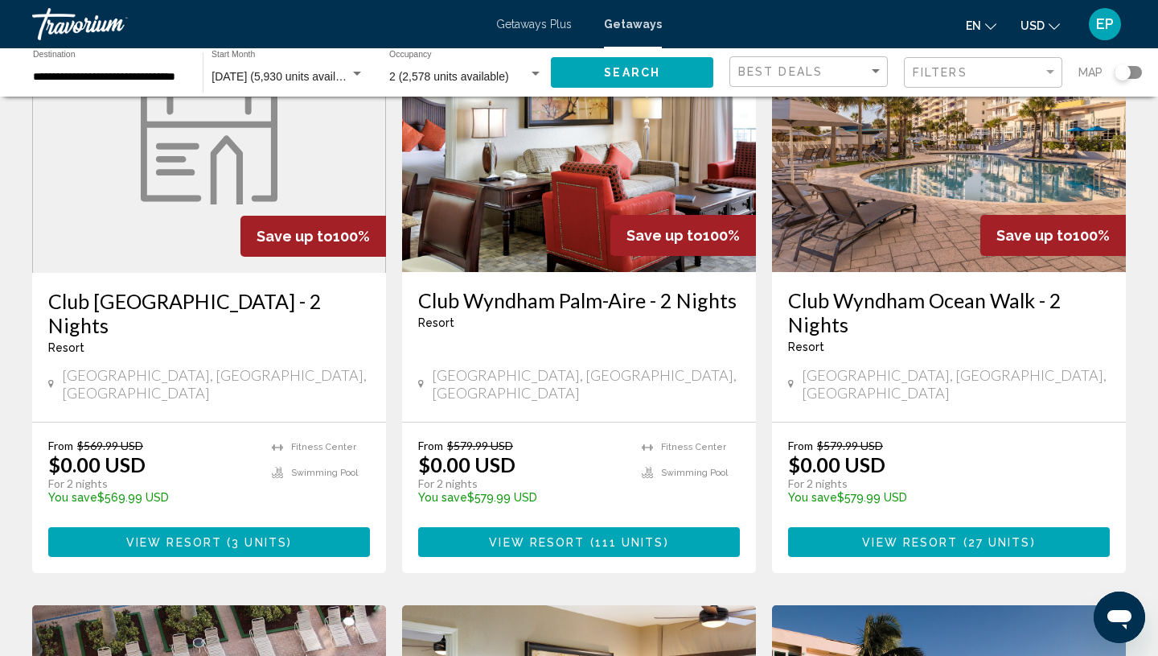
scroll to position [155, 0]
